Goal: Transaction & Acquisition: Purchase product/service

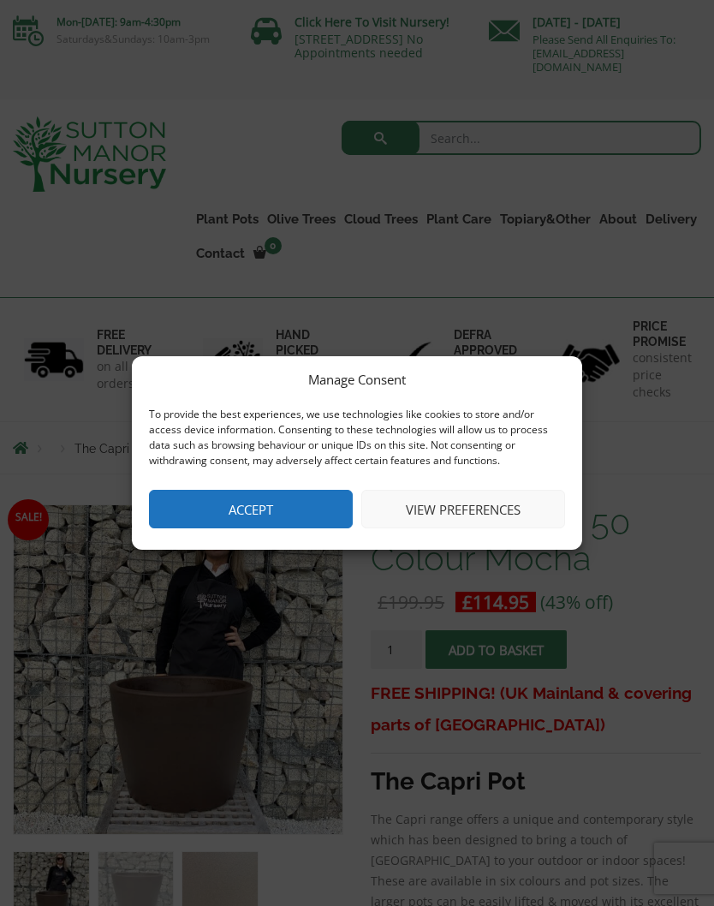
click at [493, 509] on button "View preferences" at bounding box center [463, 509] width 204 height 39
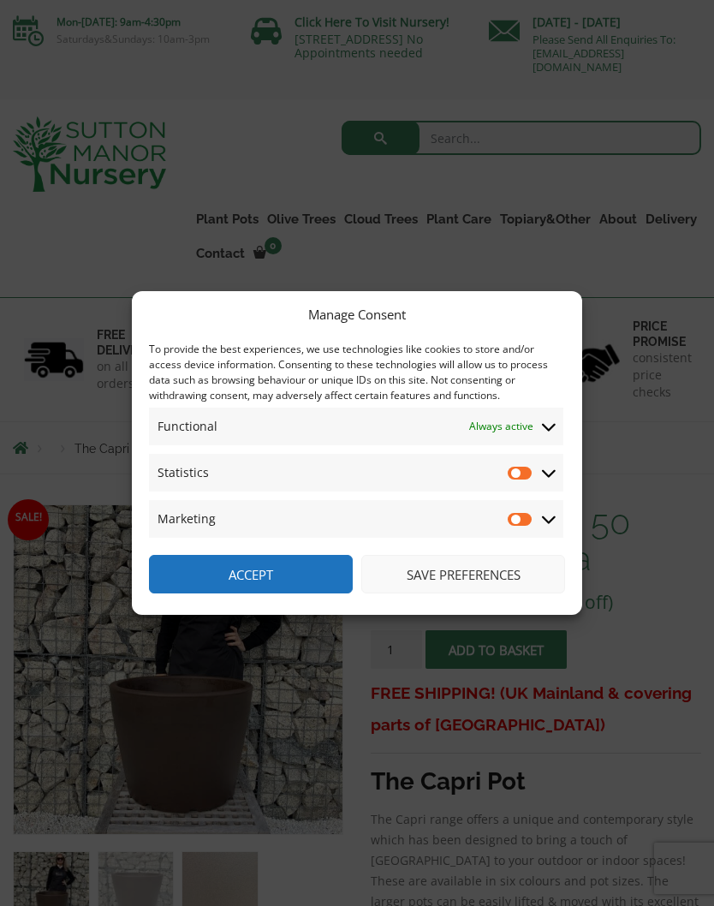
click at [516, 476] on input "Statistics" at bounding box center [521, 472] width 26 height 17
checkbox input "true"
click at [519, 515] on input "Marketing" at bounding box center [521, 518] width 26 height 17
checkbox input "true"
click at [513, 580] on button "Save preferences" at bounding box center [463, 574] width 204 height 39
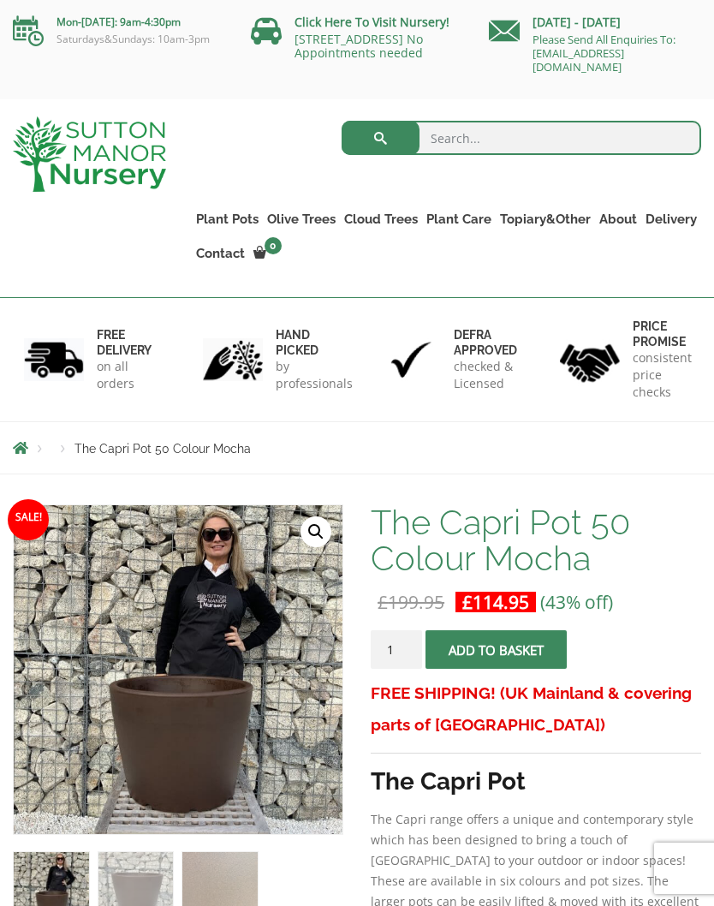
click at [0, 0] on link "Fibre Clay Pots" at bounding box center [0, 0] width 0 height 0
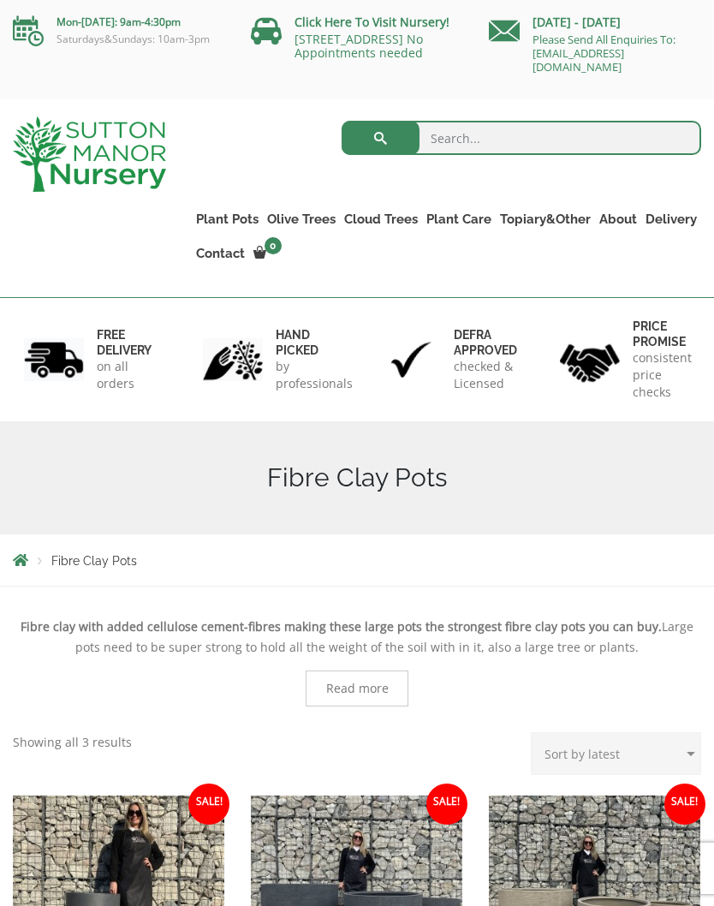
click at [0, 0] on link "The Atlantis Pots" at bounding box center [0, 0] width 0 height 0
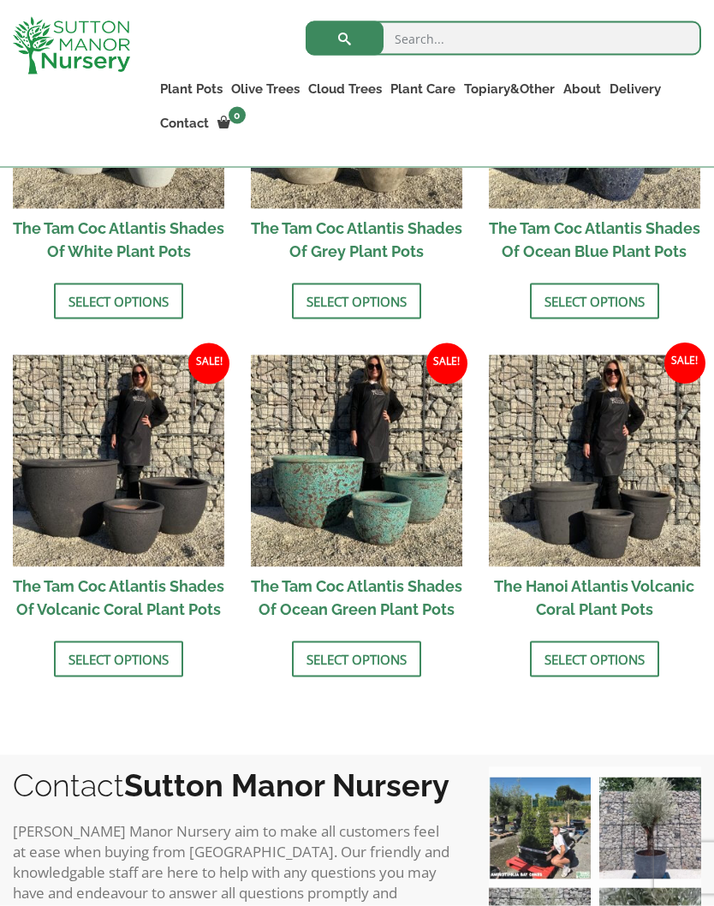
scroll to position [1157, 0]
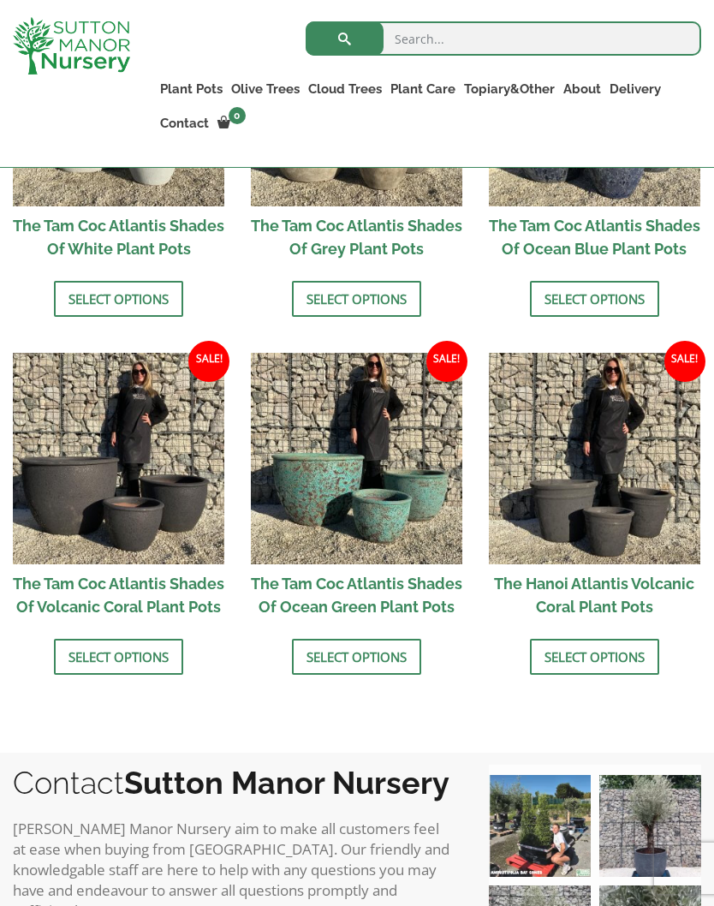
click at [134, 675] on link "Select options" at bounding box center [118, 657] width 129 height 36
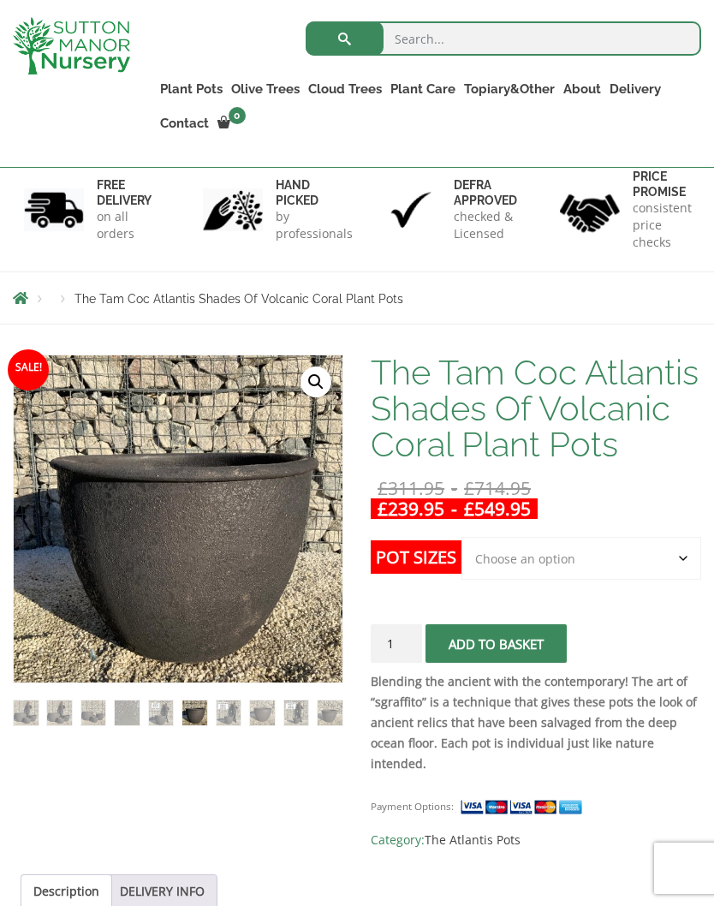
scroll to position [109, 0]
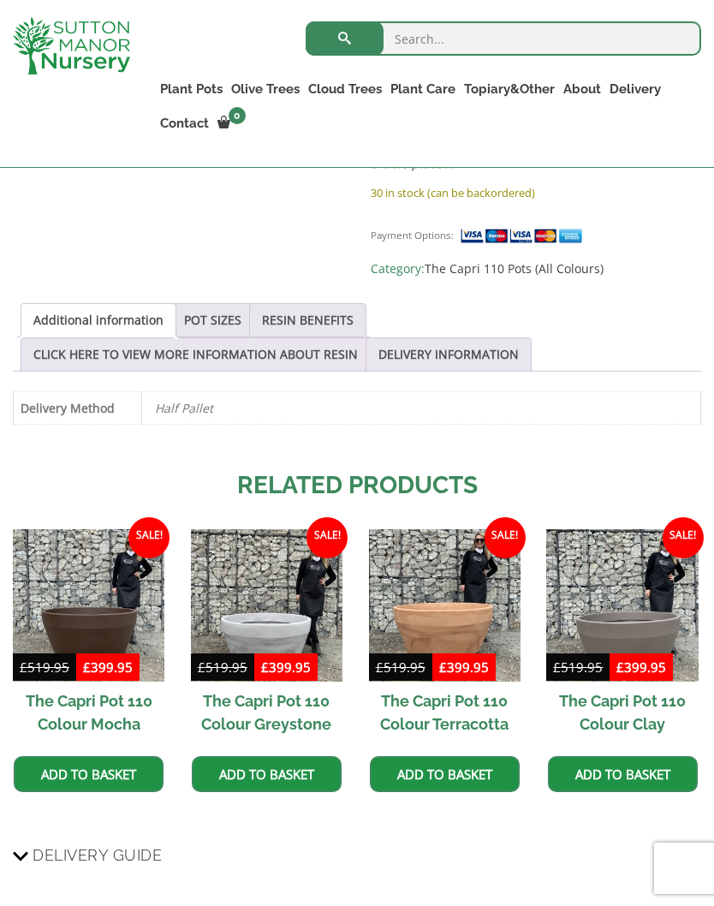
scroll to position [908, 0]
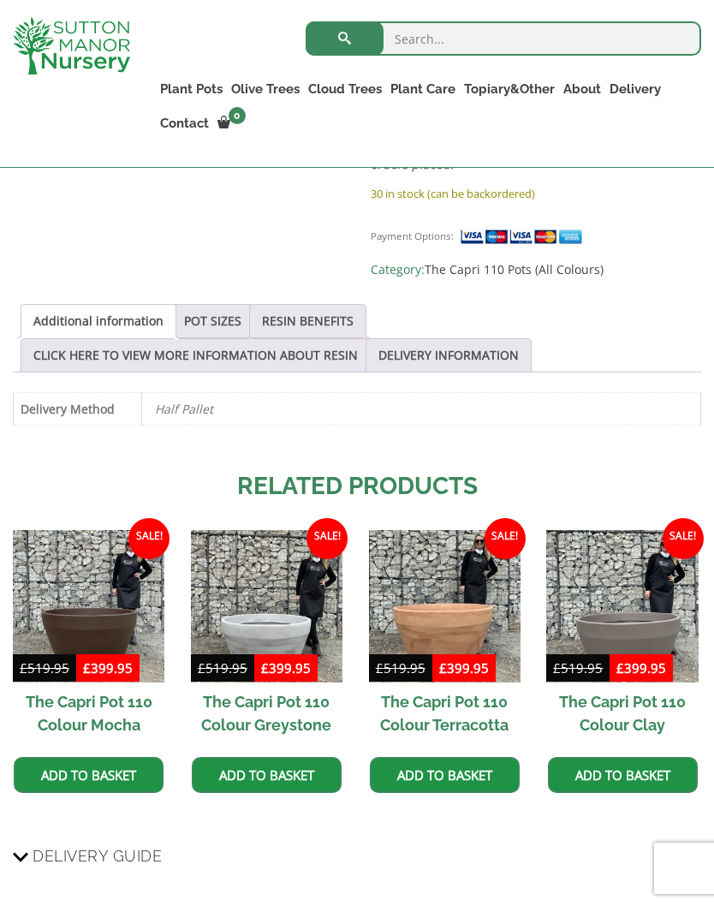
click at [214, 305] on link "POT SIZES" at bounding box center [212, 321] width 57 height 33
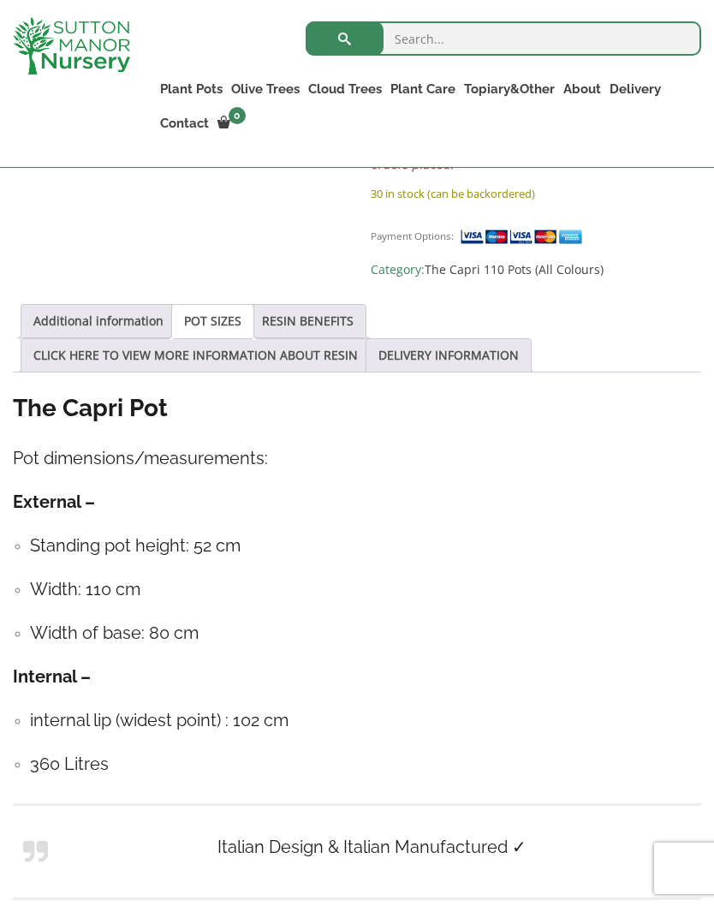
click at [344, 305] on link "RESIN BENEFITS" at bounding box center [308, 321] width 92 height 33
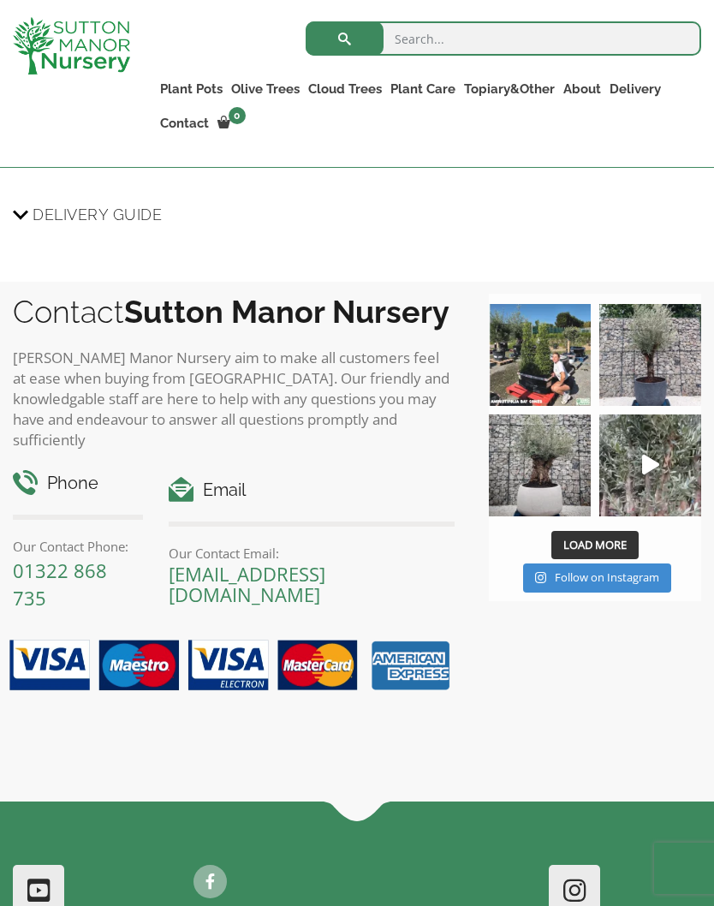
scroll to position [1857, 0]
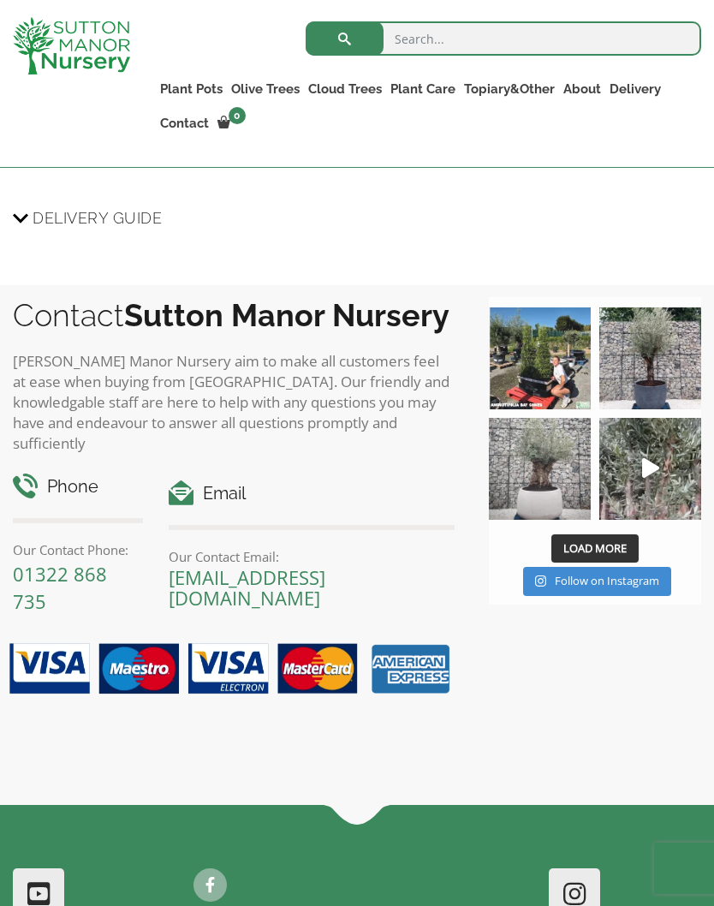
click at [558, 464] on img at bounding box center [540, 469] width 102 height 102
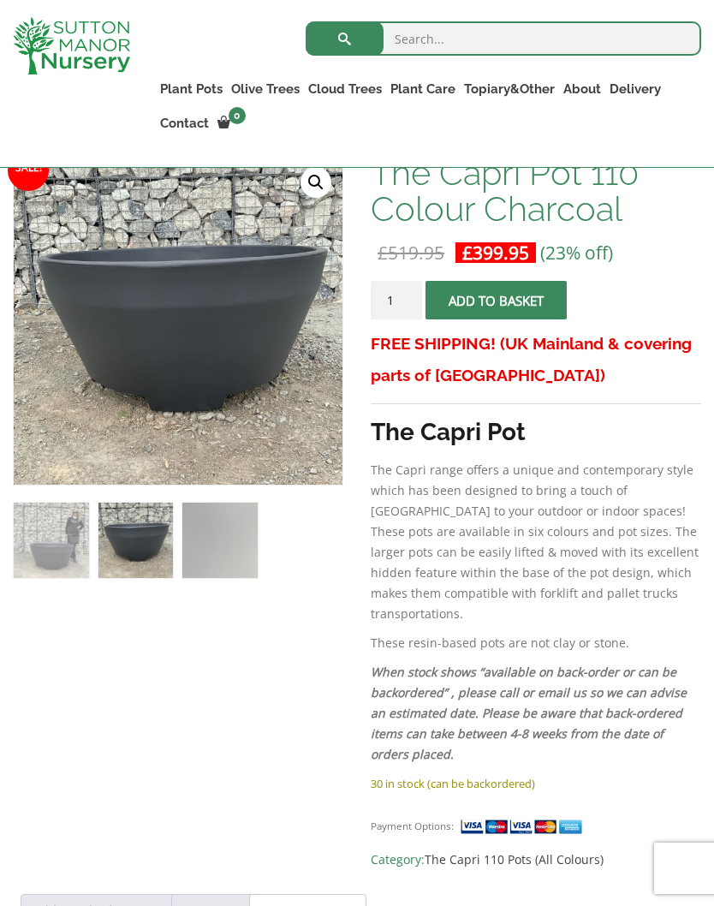
scroll to position [0, 0]
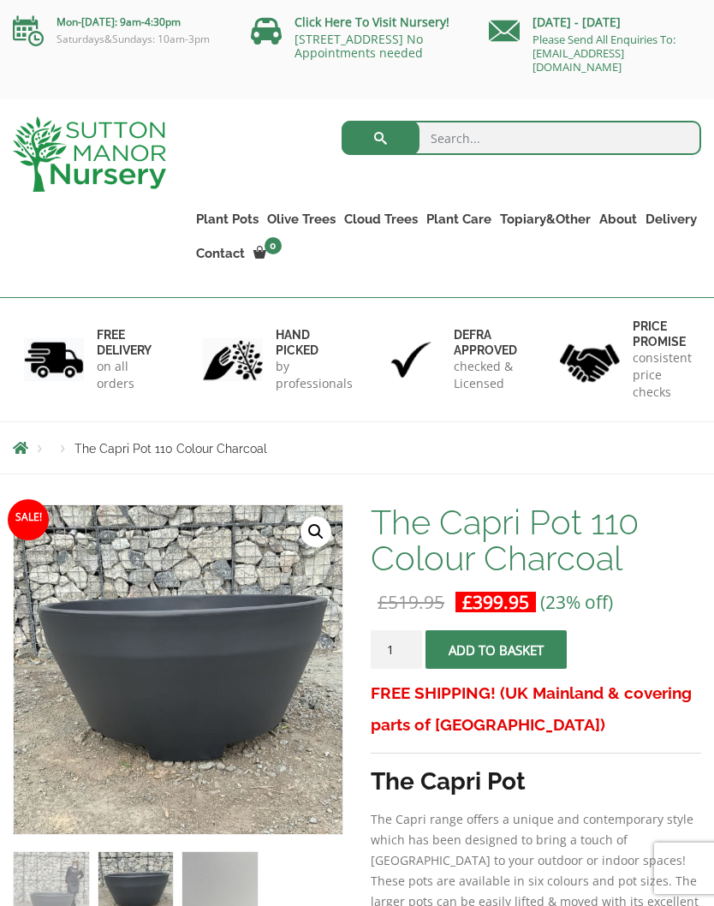
click at [0, 0] on link "Fibre Clay Pots" at bounding box center [0, 0] width 0 height 0
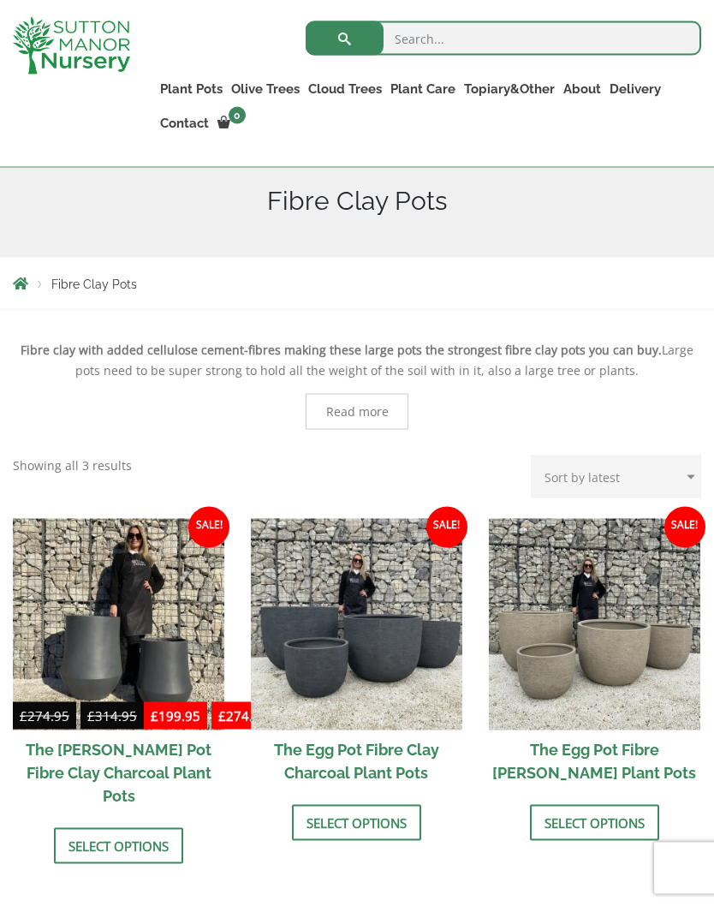
scroll to position [247, 0]
click at [369, 417] on span "Read more" at bounding box center [357, 411] width 63 height 12
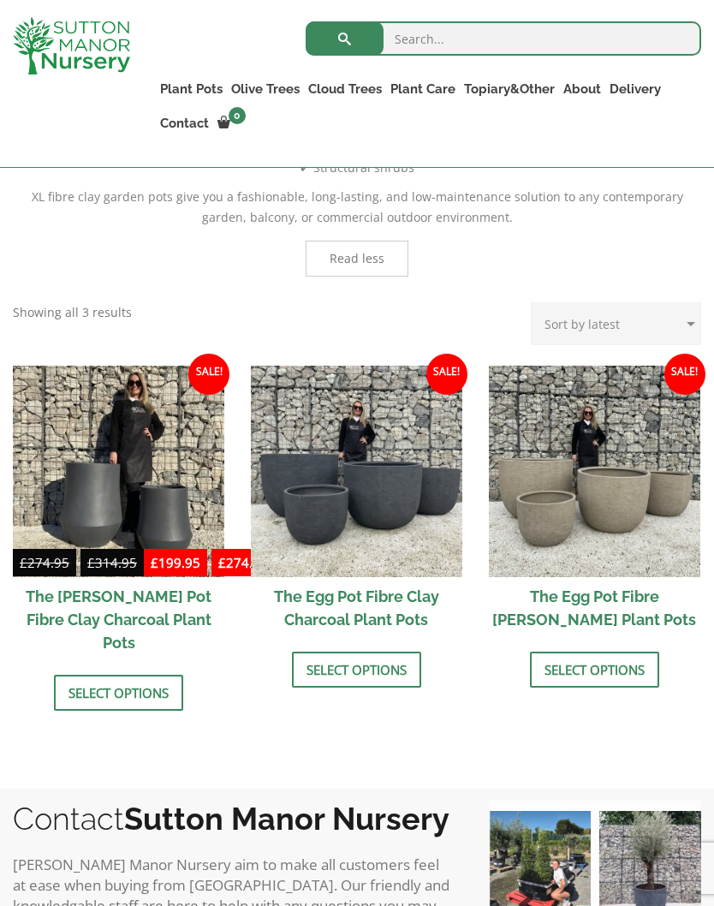
scroll to position [1389, 0]
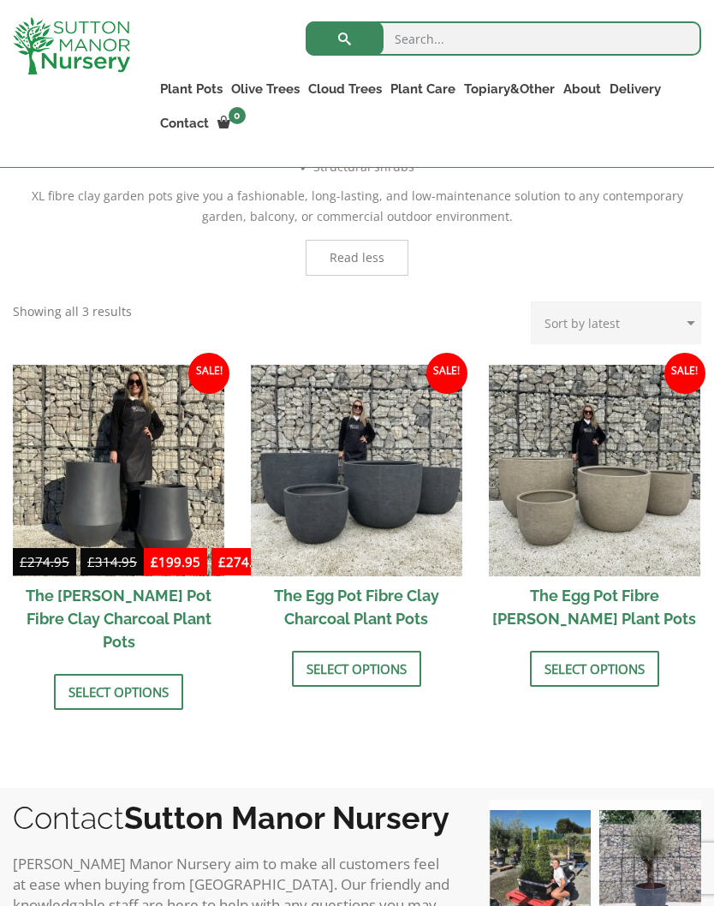
click at [0, 0] on link "Ilex Crenata Cloud Trees" at bounding box center [0, 0] width 0 height 0
